Goal: Task Accomplishment & Management: Manage account settings

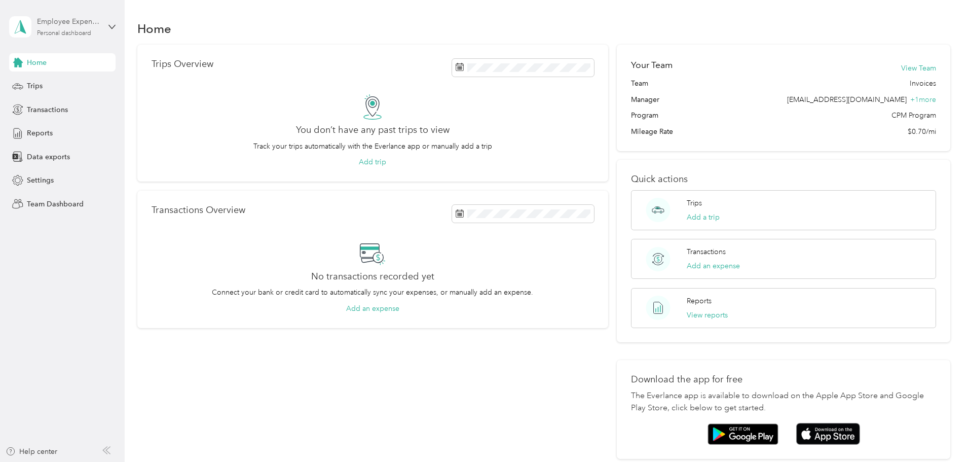
click at [60, 24] on div "Employee Expense Reports" at bounding box center [68, 21] width 63 height 11
click at [62, 81] on div "Team dashboard" at bounding box center [45, 83] width 54 height 11
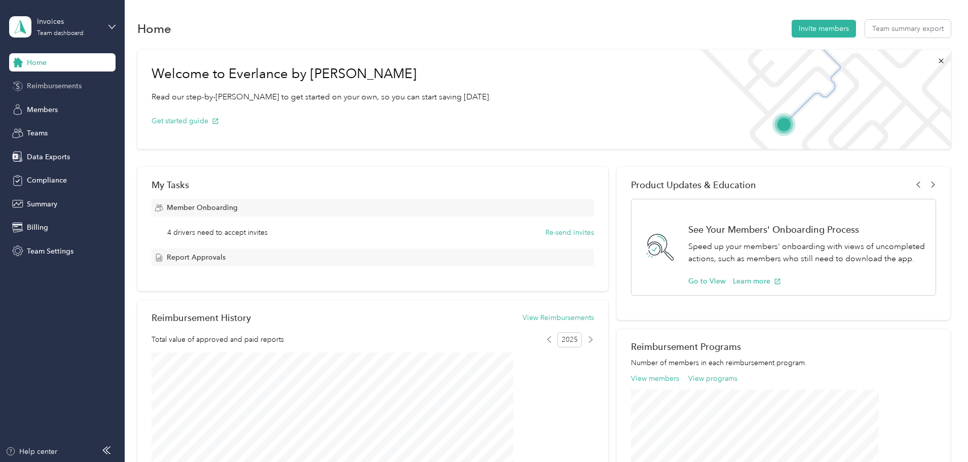
click at [72, 87] on span "Reimbursements" at bounding box center [54, 86] width 55 height 11
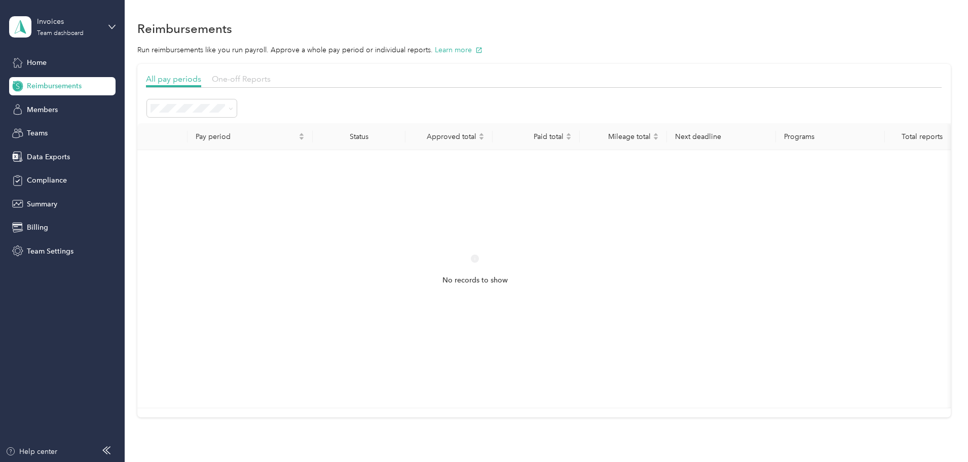
click at [271, 76] on span "One-off Reports" at bounding box center [241, 79] width 59 height 10
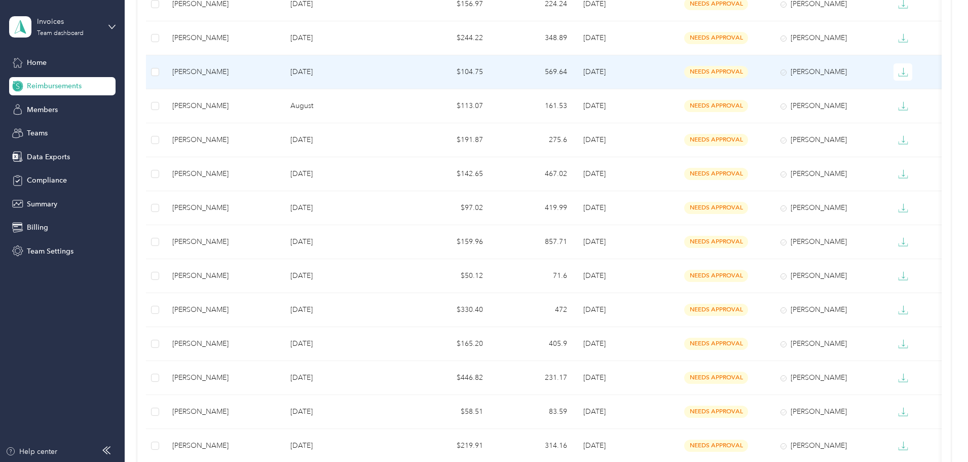
scroll to position [608, 0]
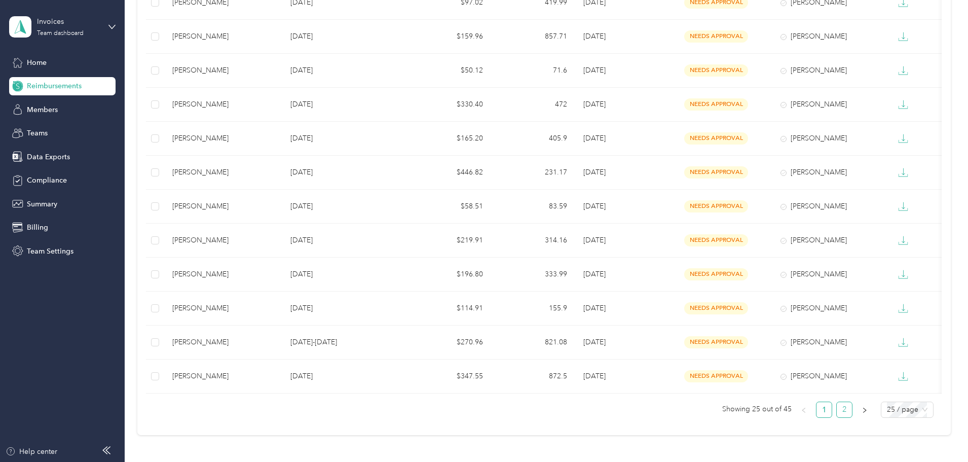
click at [837, 417] on link "2" at bounding box center [844, 409] width 15 height 15
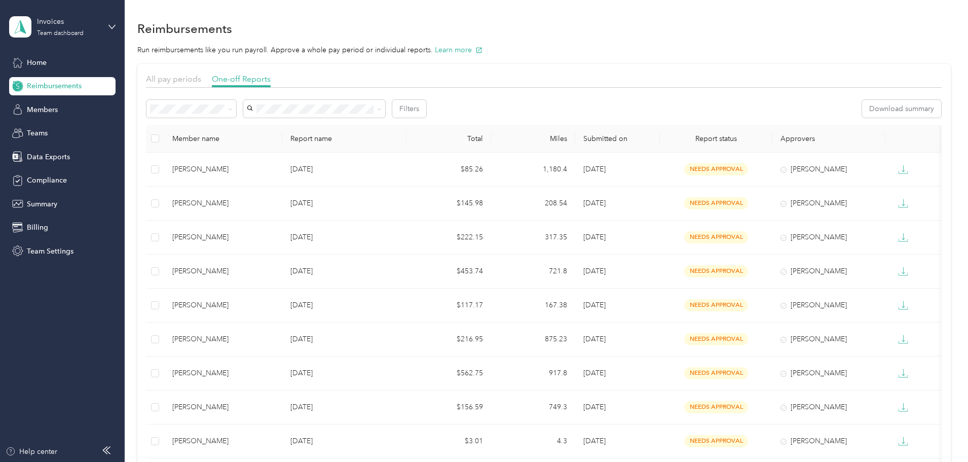
click at [244, 160] on span "Needs payment" at bounding box center [246, 157] width 51 height 9
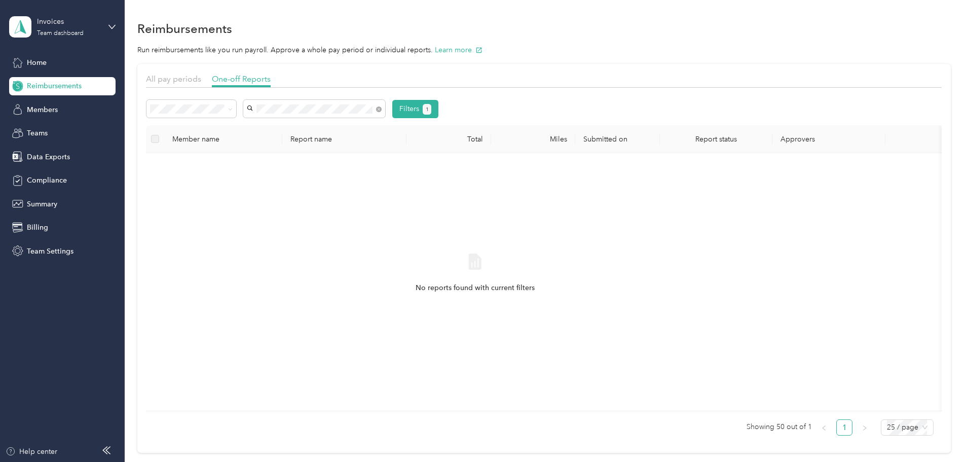
click at [363, 195] on span "[PERSON_NAME]" at bounding box center [346, 198] width 56 height 9
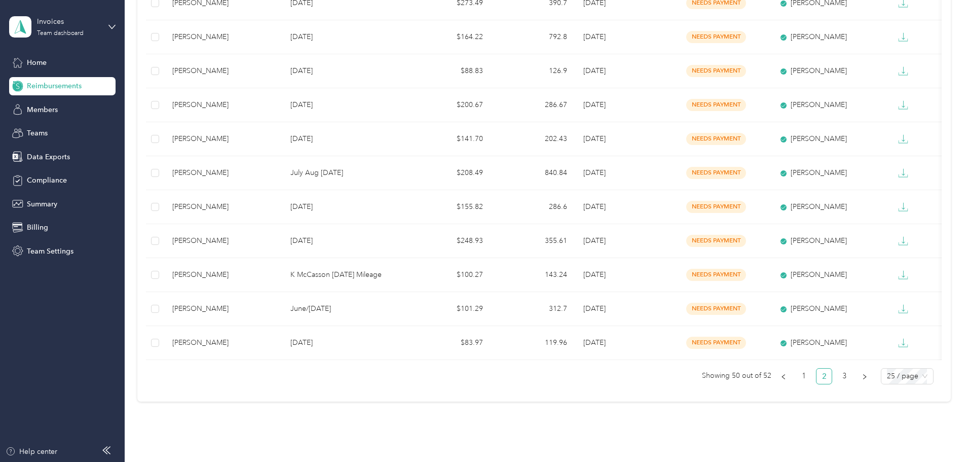
scroll to position [659, 0]
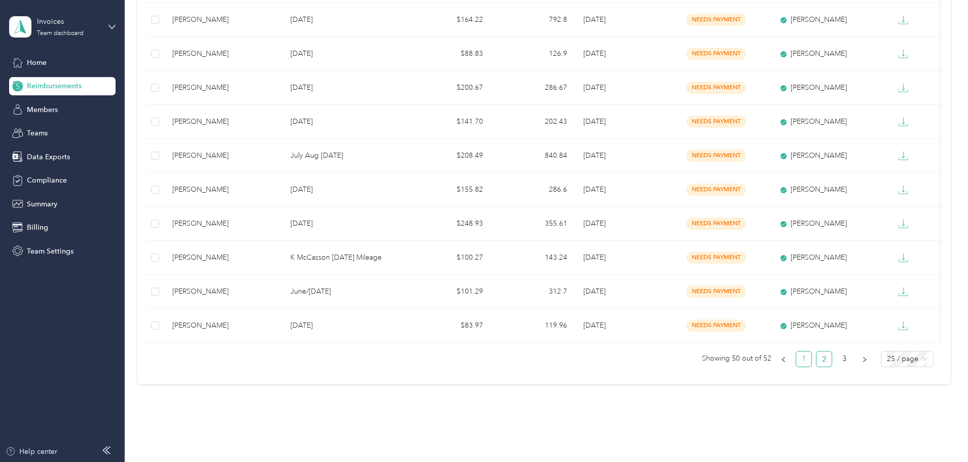
click at [796, 365] on link "1" at bounding box center [803, 358] width 15 height 15
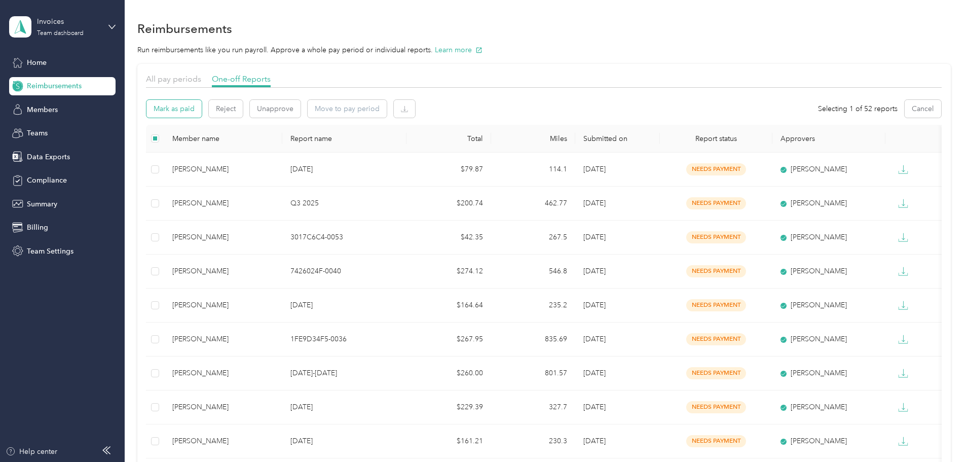
click at [202, 104] on button "Mark as paid" at bounding box center [173, 109] width 55 height 18
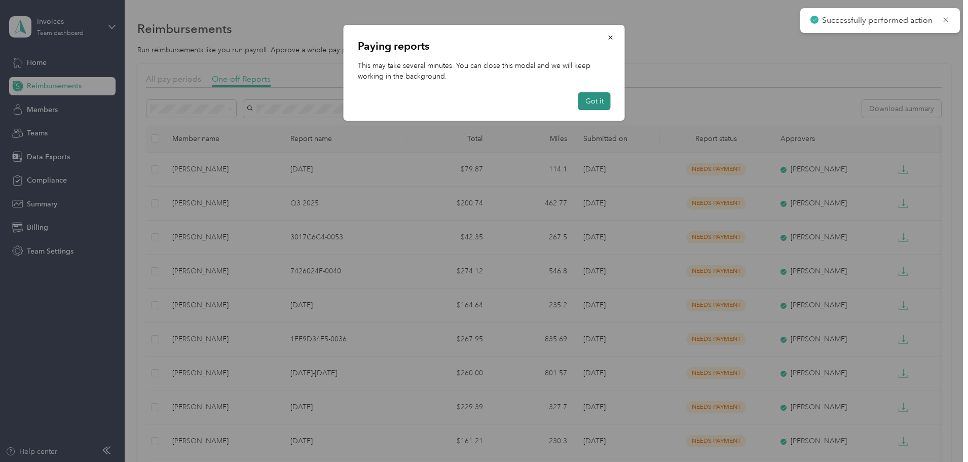
click at [592, 99] on button "Got it" at bounding box center [594, 101] width 32 height 18
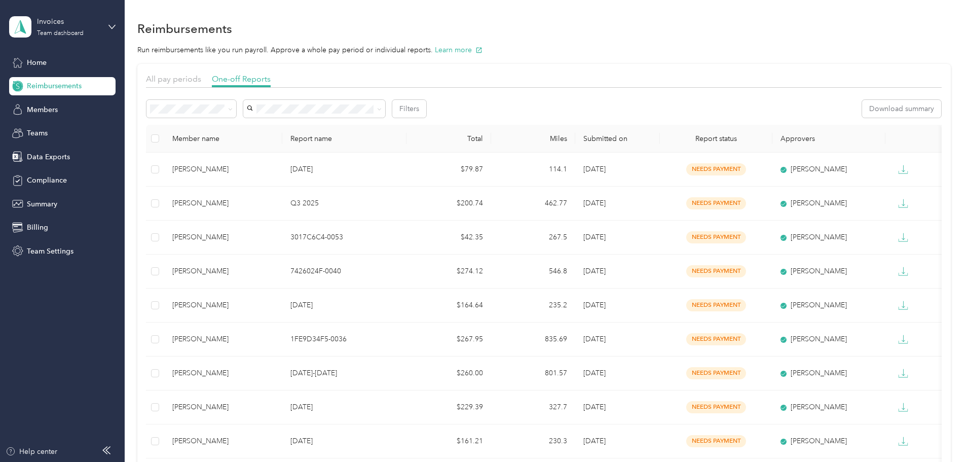
click at [242, 147] on li "Needs approval" at bounding box center [259, 141] width 90 height 18
